Goal: Find specific page/section: Find specific page/section

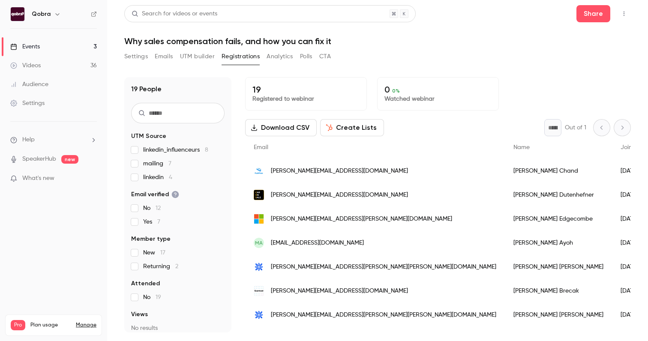
click at [49, 40] on link "Events 3" at bounding box center [53, 46] width 107 height 19
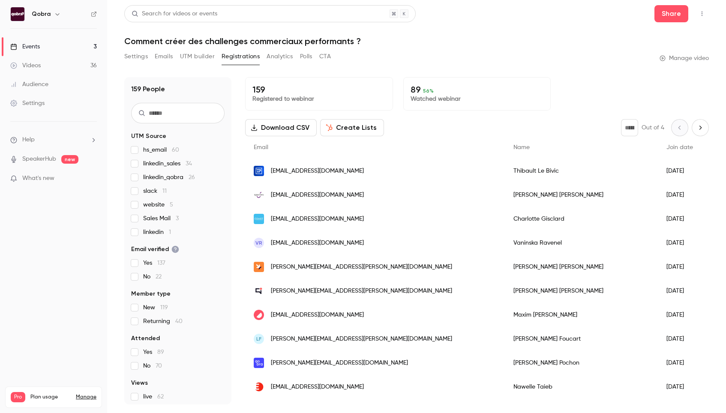
click at [29, 43] on div "Events" at bounding box center [25, 46] width 30 height 9
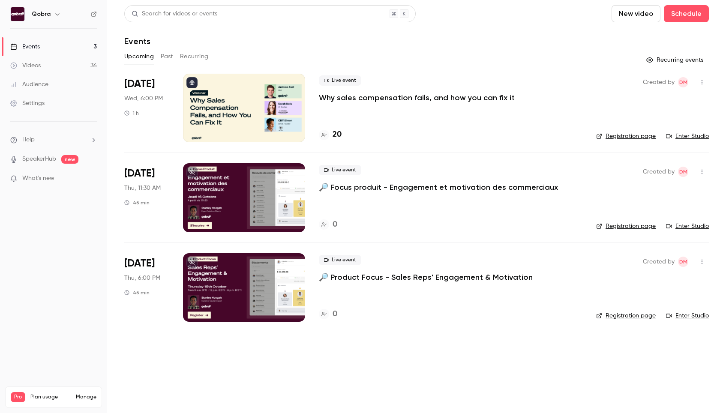
click at [333, 134] on h4 "20" at bounding box center [336, 135] width 9 height 12
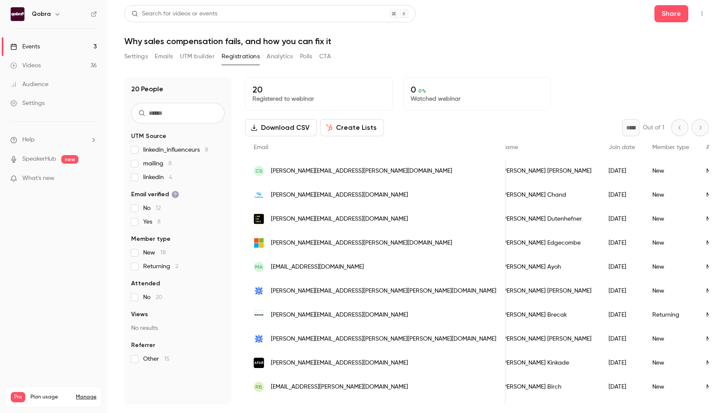
scroll to position [0, 291]
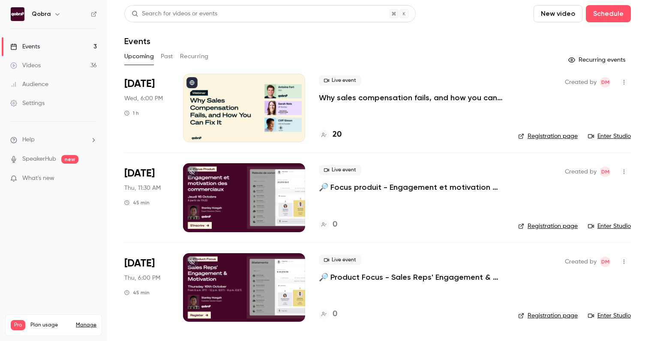
click at [377, 93] on p "Why sales compensation fails, and how you can fix it" at bounding box center [411, 98] width 185 height 10
